Goal: Information Seeking & Learning: Learn about a topic

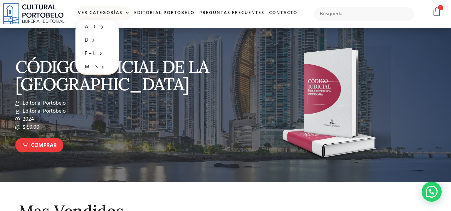
click at [126, 12] on span at bounding box center [125, 13] width 7 height 10
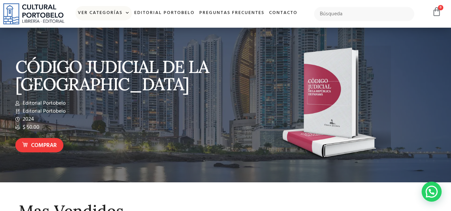
click at [126, 12] on span at bounding box center [125, 13] width 7 height 10
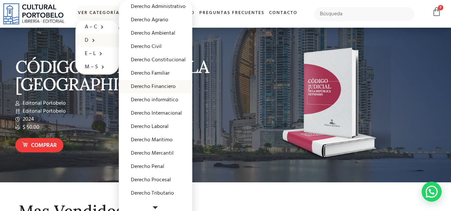
click at [151, 86] on link "Derecho Financiero" at bounding box center [155, 86] width 73 height 13
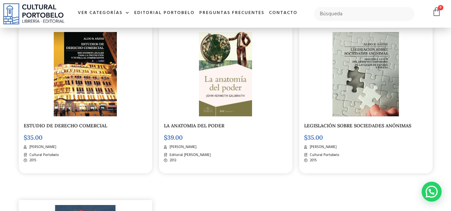
scroll to position [867, 0]
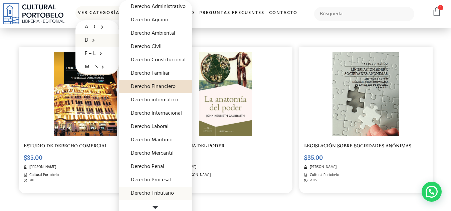
click at [145, 191] on link "Derecho Tributario" at bounding box center [155, 193] width 73 height 13
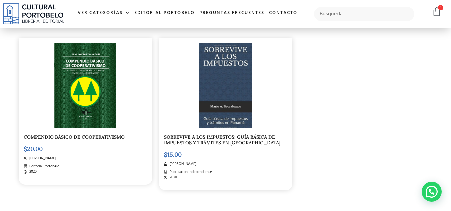
scroll to position [334, 0]
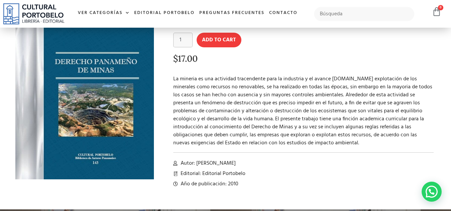
scroll to position [67, 0]
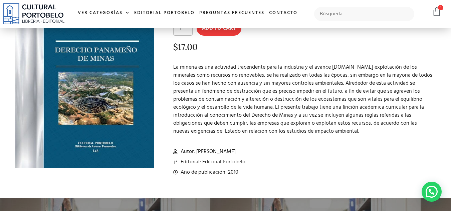
drag, startPoint x: 196, startPoint y: 153, endPoint x: 278, endPoint y: 152, distance: 82.1
click at [278, 152] on li "Autor: Marco Tulio Hernández Virviescas" at bounding box center [303, 152] width 261 height 8
copy span "Marco Tulio Hernández Virviescas"
